Goal: Check status: Check status

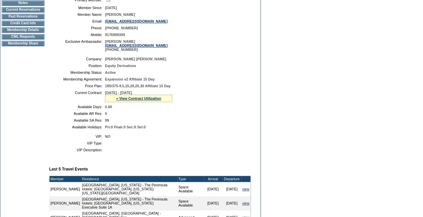
scroll to position [101, 0]
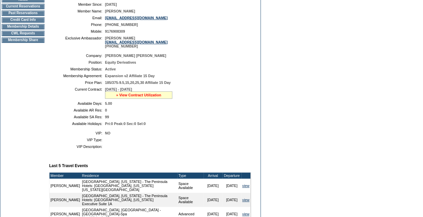
click at [157, 97] on link "» View Contract Utilization" at bounding box center [138, 95] width 45 height 4
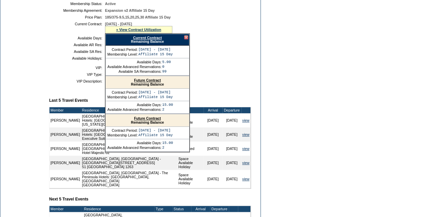
scroll to position [168, 0]
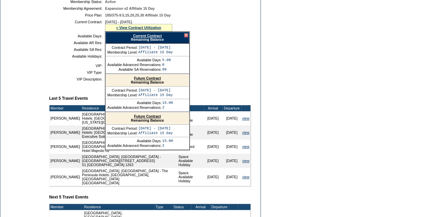
click at [155, 118] on link "Future Contract" at bounding box center [147, 116] width 27 height 4
click at [146, 38] on link "Current Contract" at bounding box center [147, 36] width 29 height 4
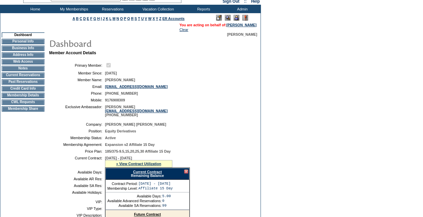
scroll to position [0, 0]
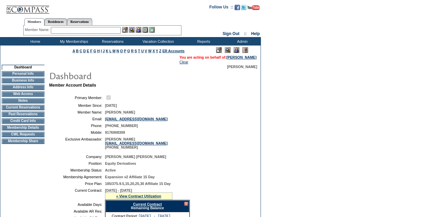
click at [32, 137] on td "CWL Requests" at bounding box center [23, 134] width 43 height 5
